Goal: Information Seeking & Learning: Learn about a topic

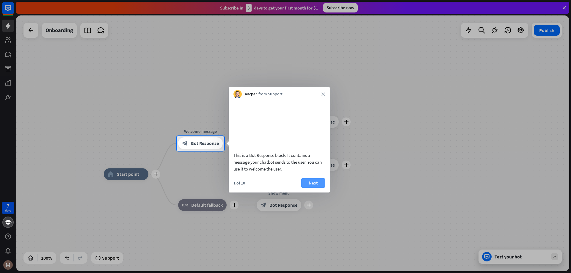
click at [315, 188] on button "Next" at bounding box center [313, 184] width 24 height 10
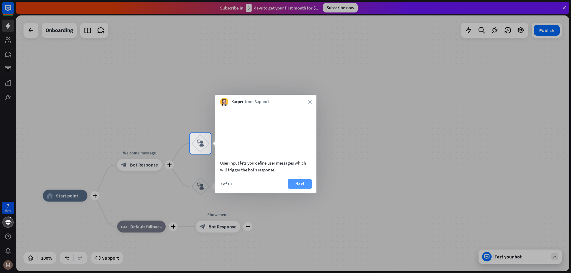
click at [303, 184] on button "Next" at bounding box center [300, 184] width 24 height 10
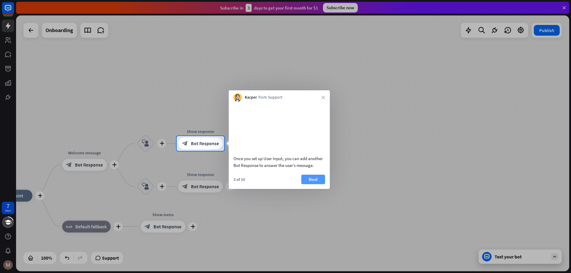
click at [309, 184] on button "Next" at bounding box center [313, 180] width 24 height 10
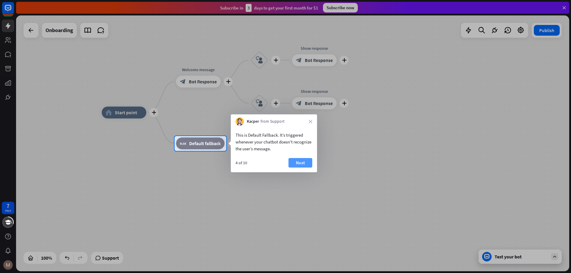
click at [311, 164] on button "Next" at bounding box center [301, 163] width 24 height 10
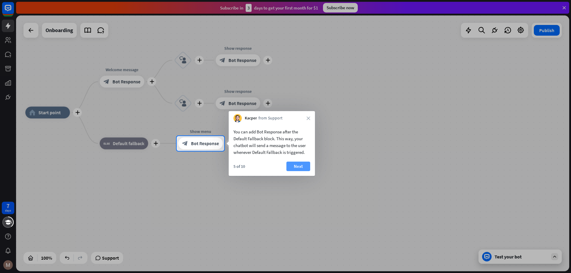
click at [304, 168] on button "Next" at bounding box center [299, 167] width 24 height 10
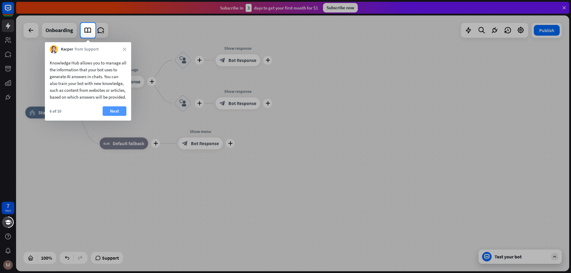
click at [122, 116] on button "Next" at bounding box center [115, 112] width 24 height 10
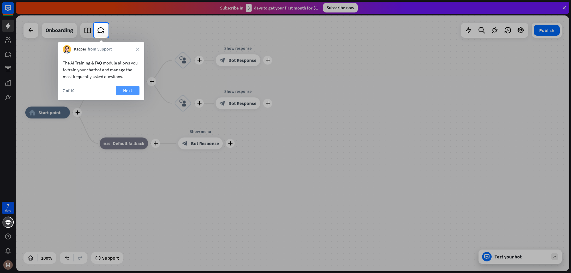
click at [129, 93] on button "Next" at bounding box center [128, 91] width 24 height 10
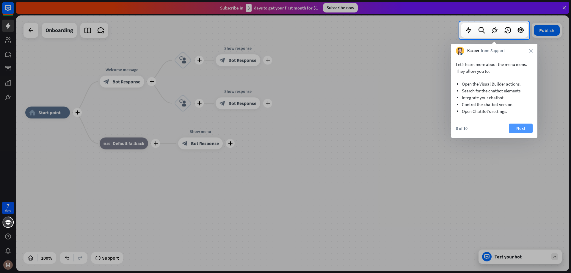
click at [518, 126] on button "Next" at bounding box center [521, 129] width 24 height 10
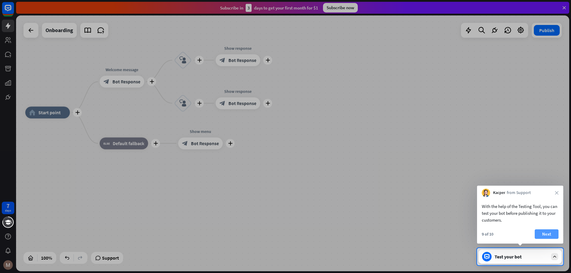
click at [552, 233] on button "Next" at bounding box center [547, 235] width 24 height 10
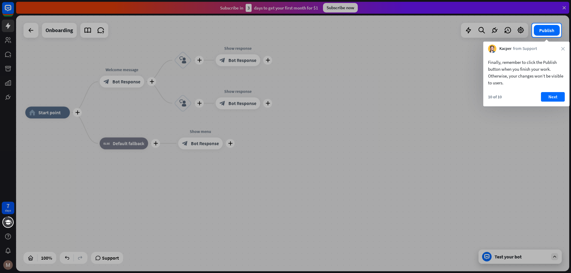
click at [546, 103] on div "10 of 10 Next" at bounding box center [526, 99] width 86 height 14
click at [550, 99] on button "Next" at bounding box center [553, 97] width 24 height 10
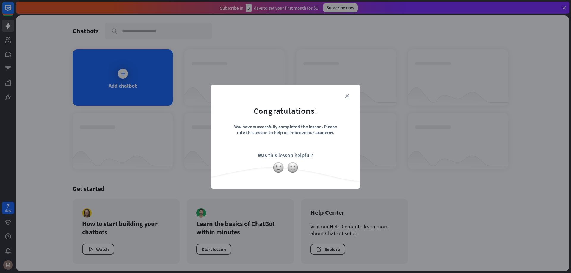
click at [348, 96] on icon "close" at bounding box center [347, 96] width 4 height 4
